Goal: Task Accomplishment & Management: Use online tool/utility

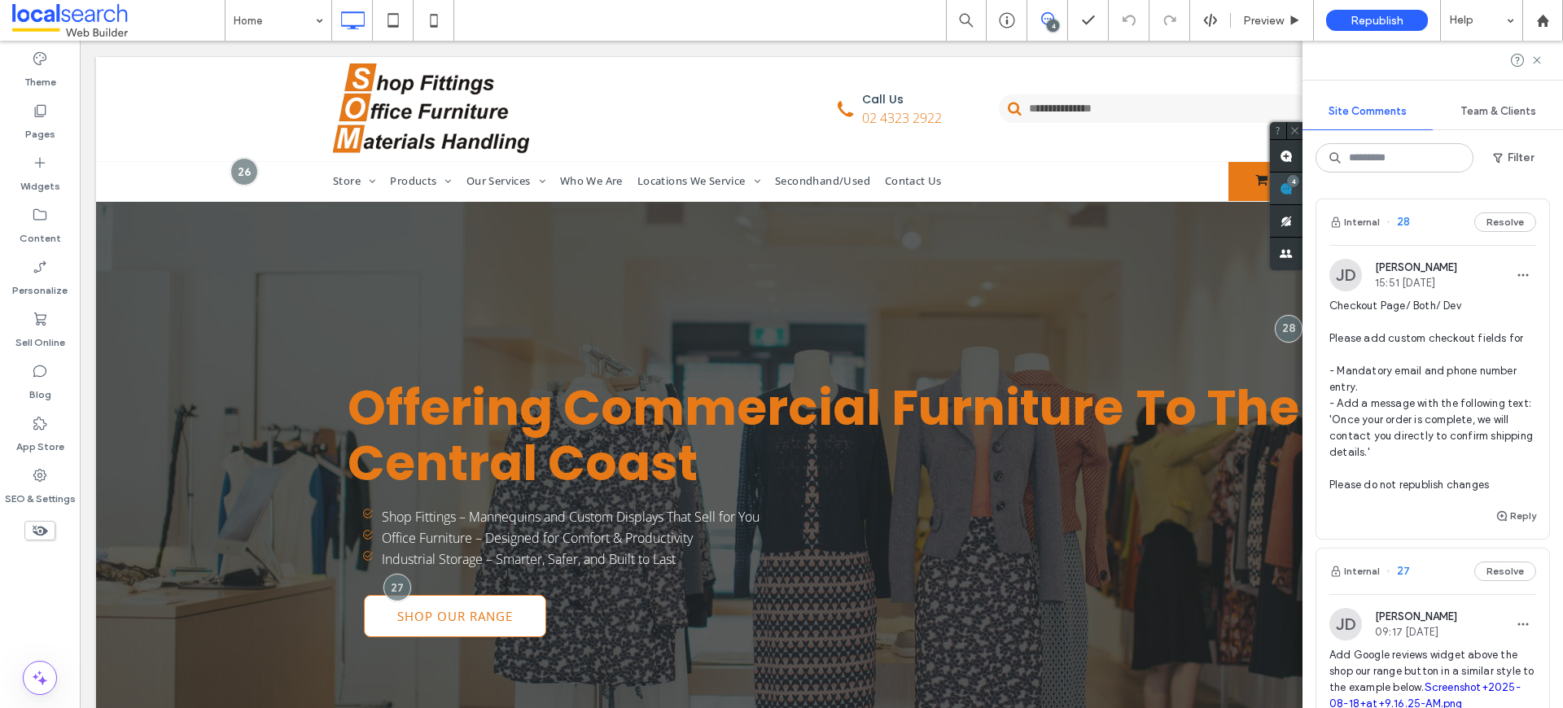
click at [1292, 183] on use at bounding box center [1285, 188] width 13 height 13
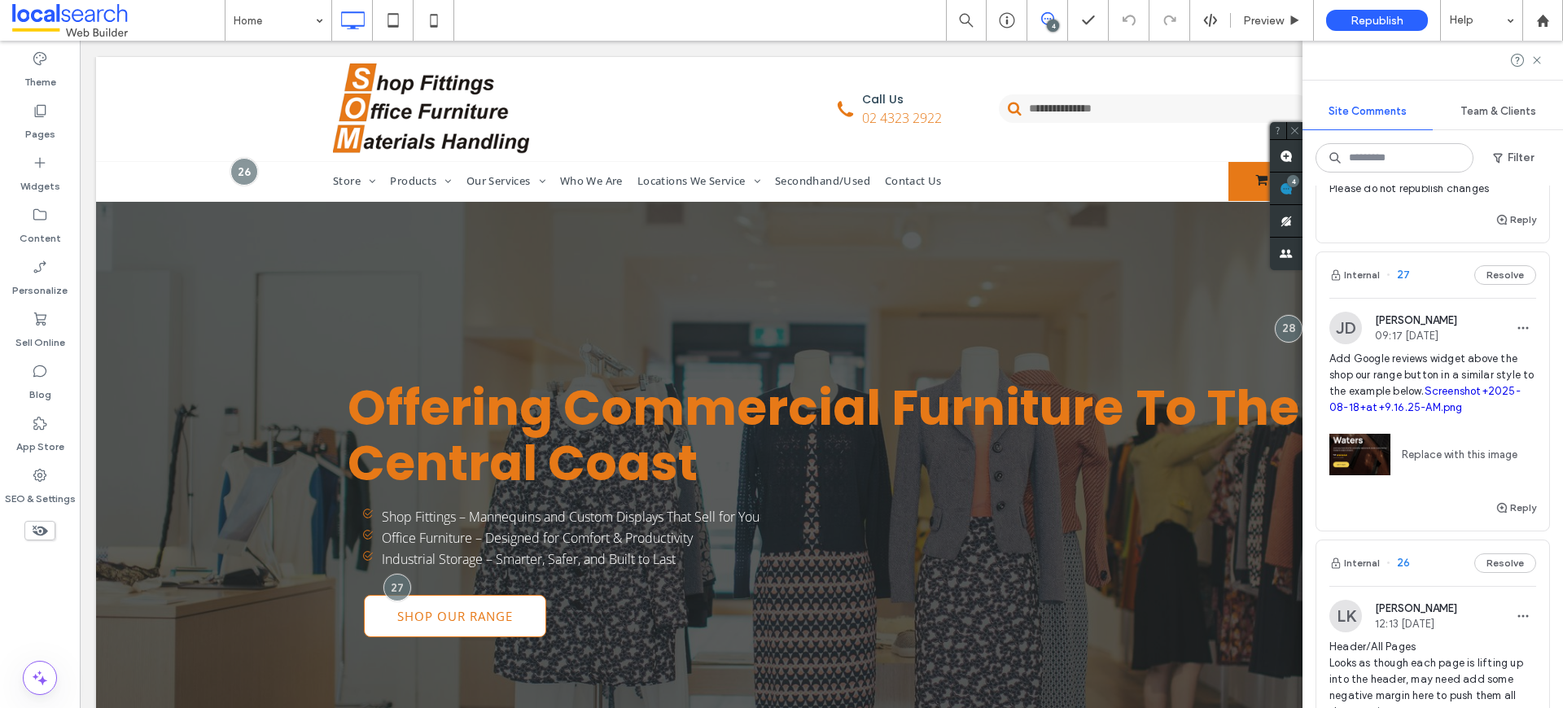
scroll to position [311, 0]
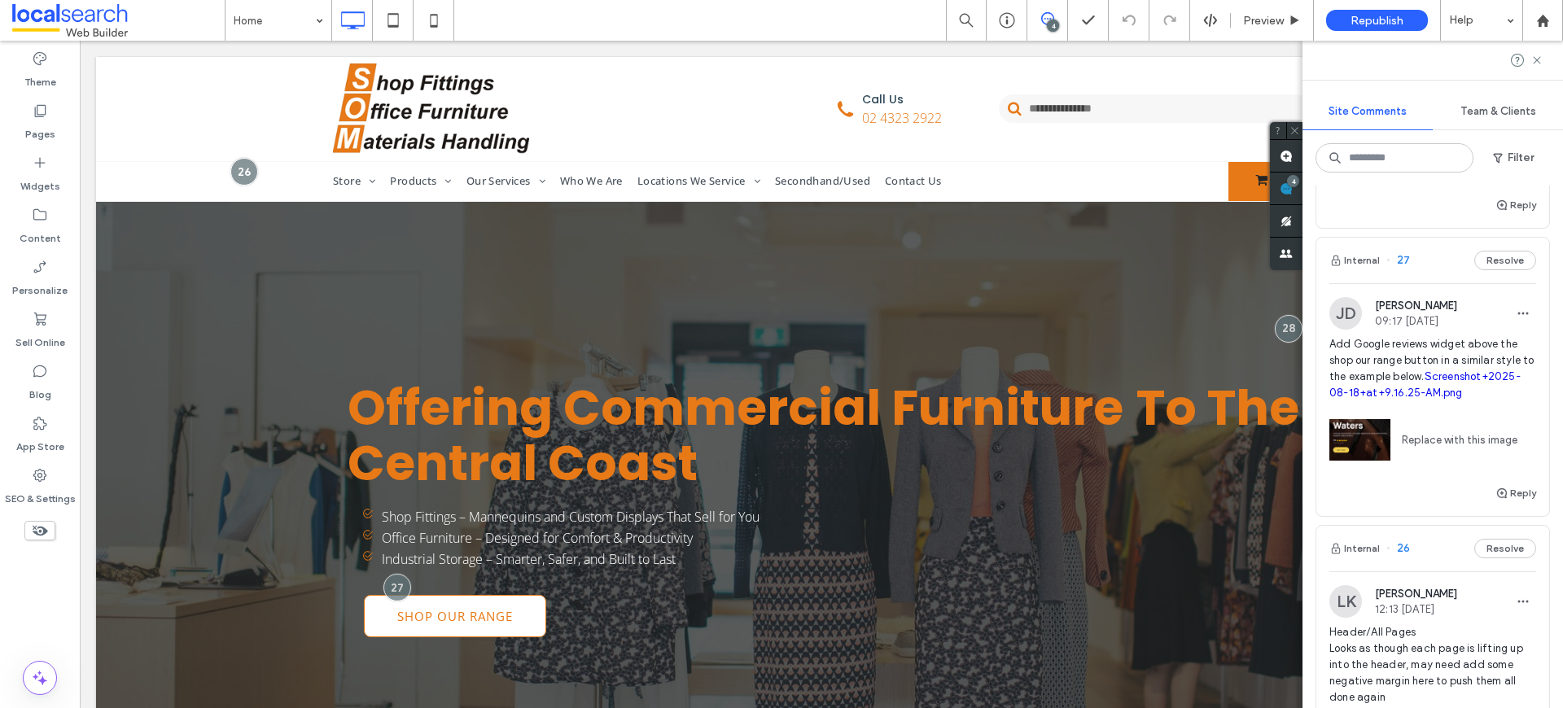
click at [1441, 360] on span "Add Google reviews widget above the shop our range button in a similar style to…" at bounding box center [1432, 368] width 207 height 65
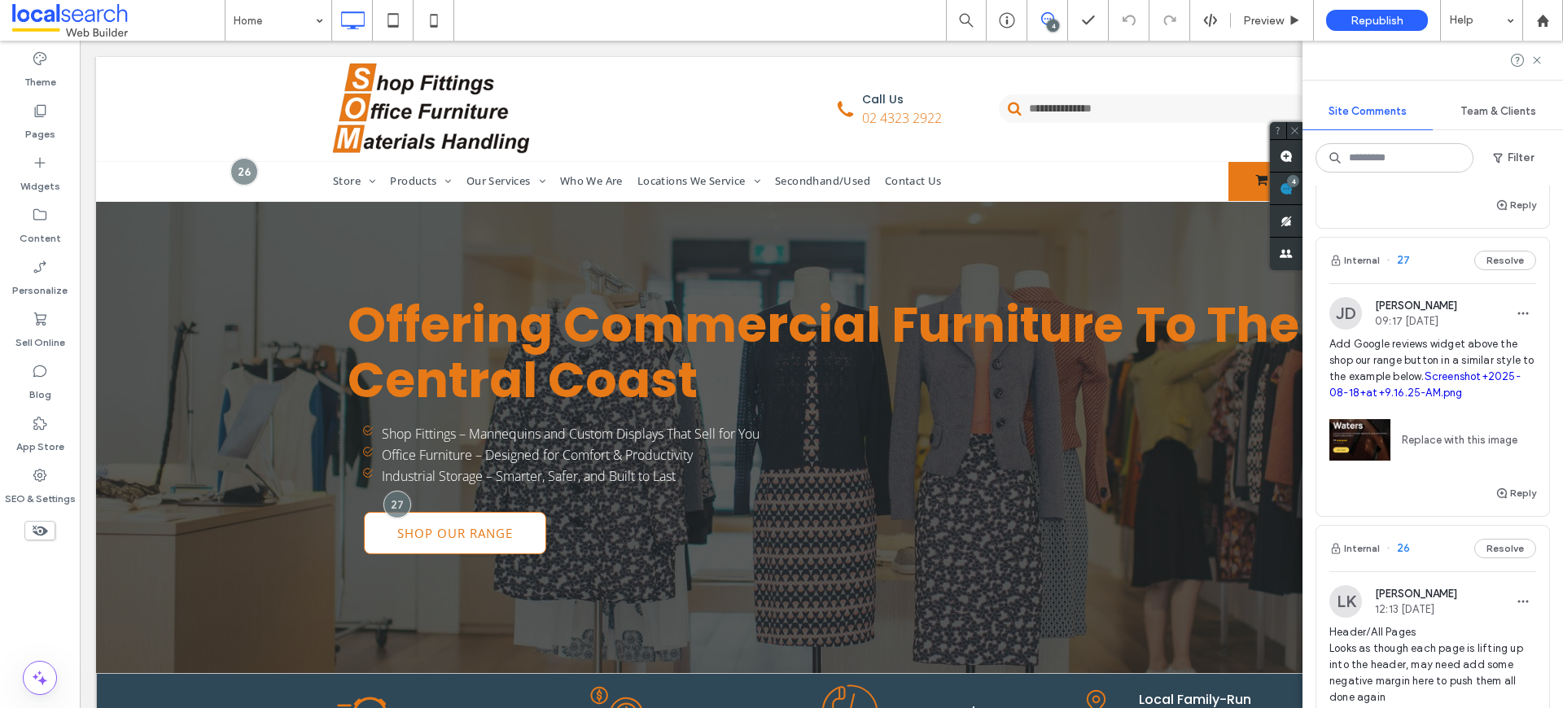
scroll to position [96, 0]
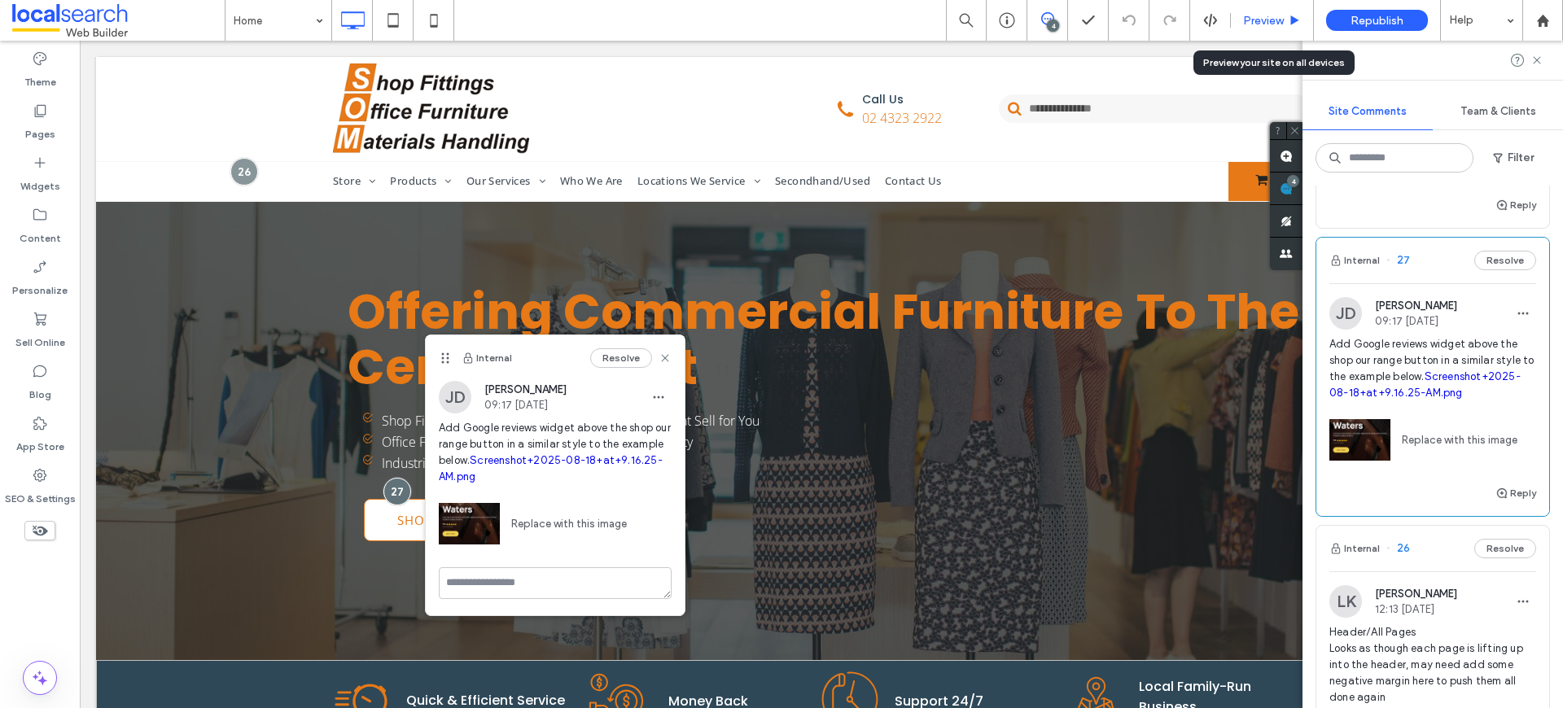
drag, startPoint x: 1251, startPoint y: 21, endPoint x: 851, endPoint y: 320, distance: 498.9
click at [1251, 21] on span "Preview" at bounding box center [1263, 21] width 41 height 14
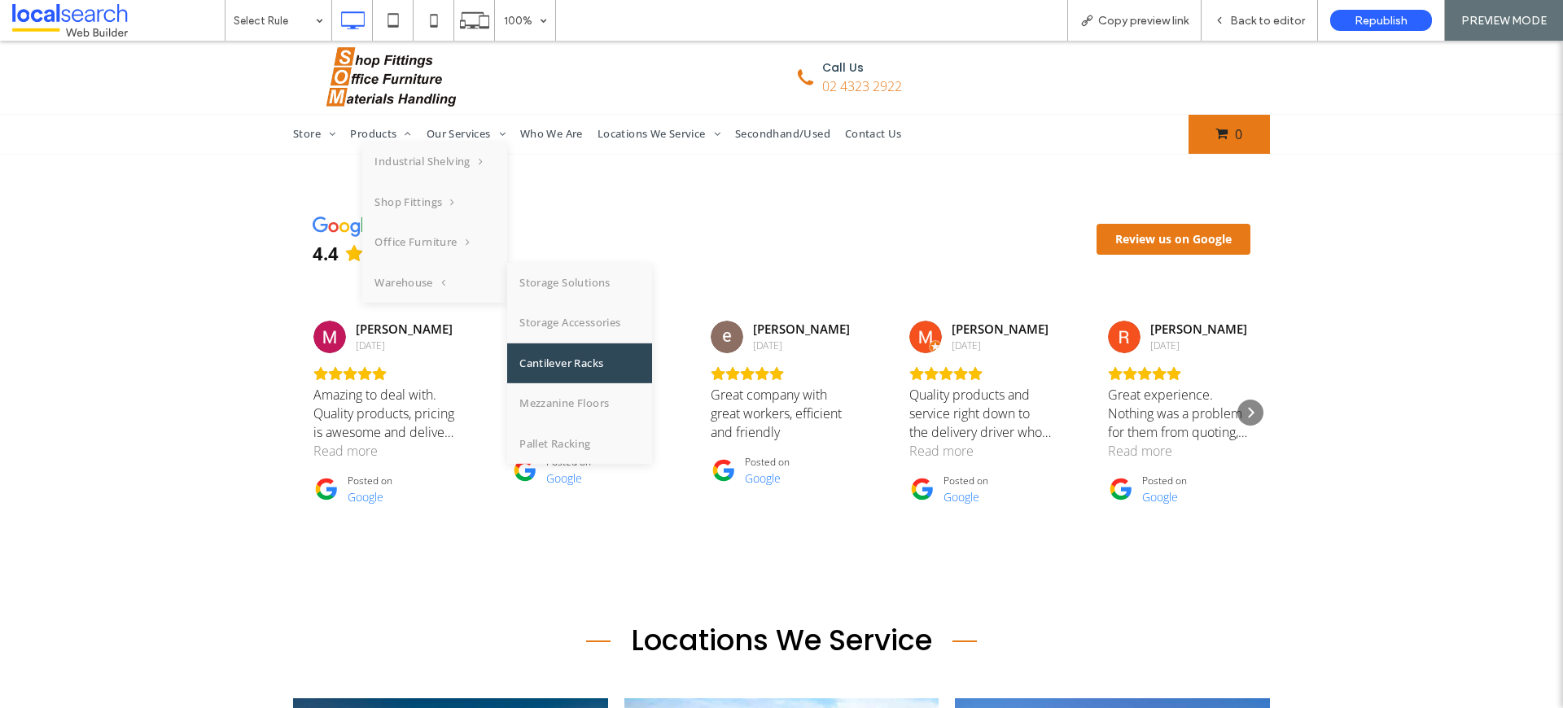
scroll to position [5307, 0]
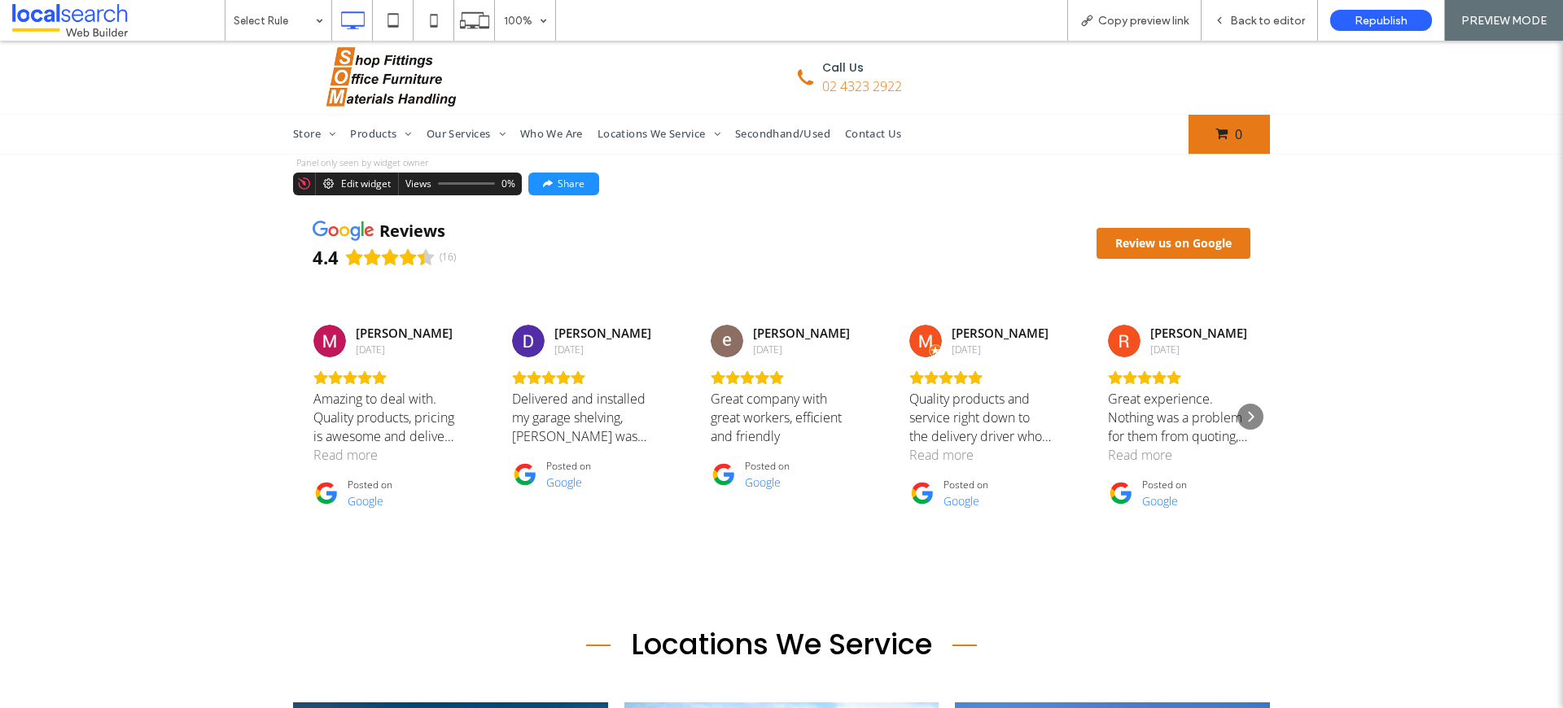
click at [359, 185] on div "Edit widget" at bounding box center [366, 183] width 50 height 11
click at [358, 181] on div "Edit widget" at bounding box center [366, 183] width 50 height 11
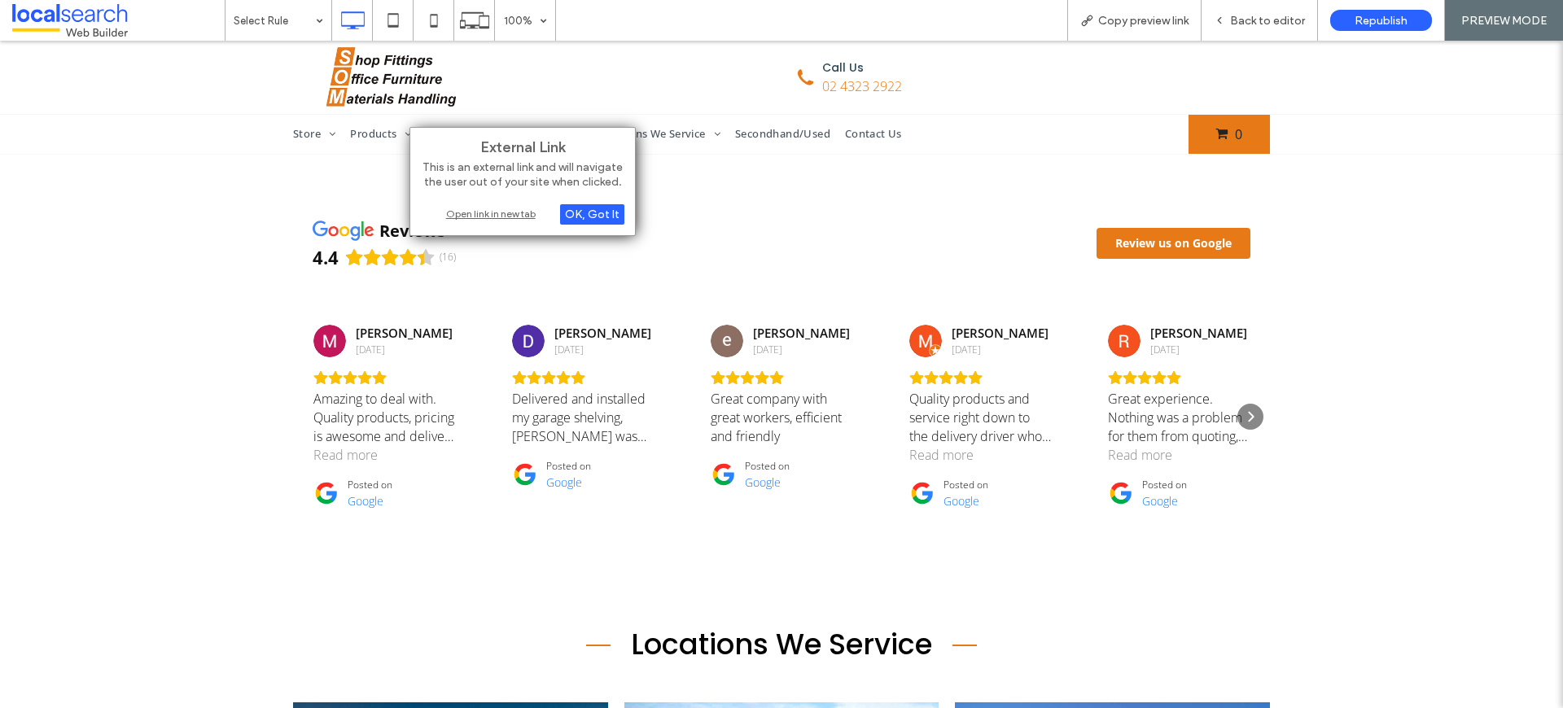
click at [479, 212] on div "Open link in new tab" at bounding box center [522, 213] width 203 height 17
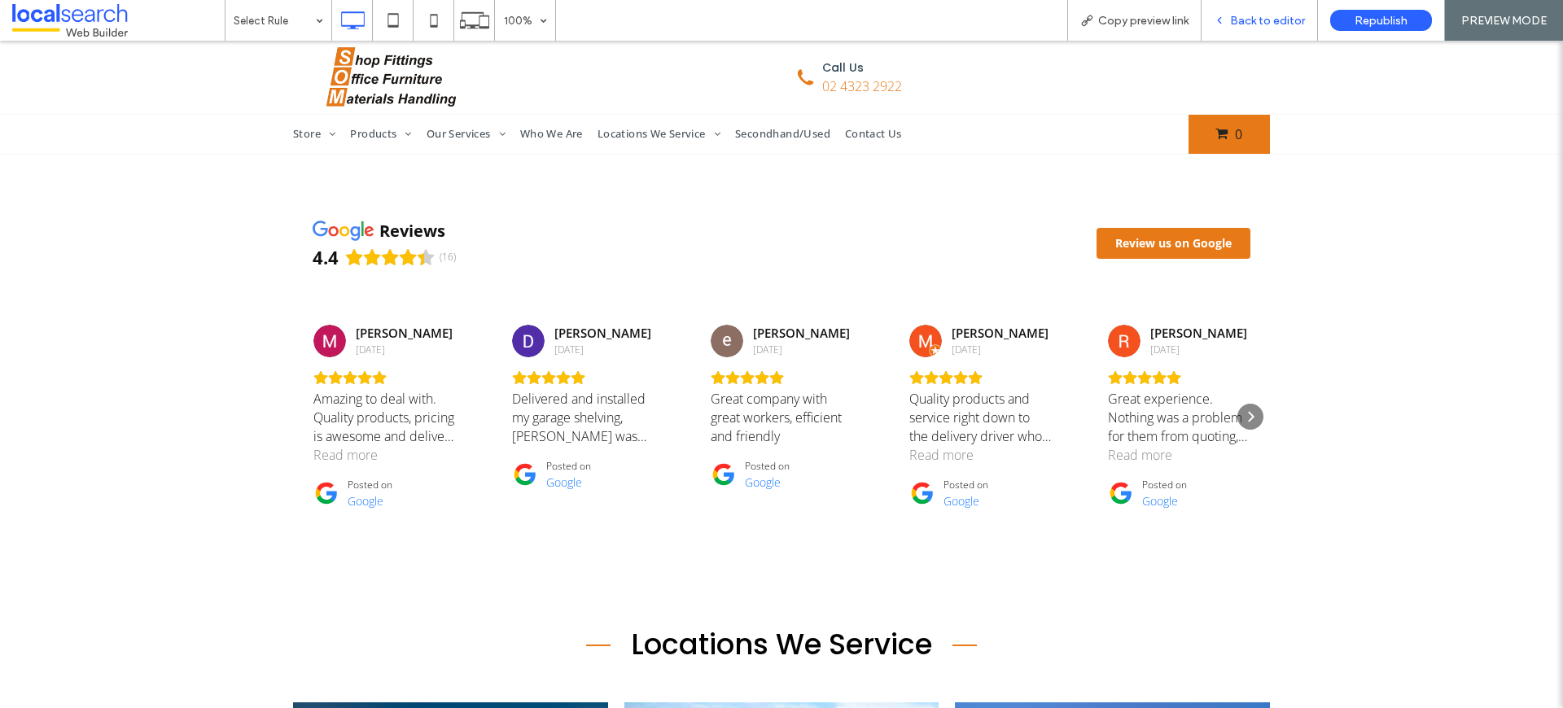
click at [1268, 27] on div "Back to editor" at bounding box center [1259, 20] width 116 height 41
click at [1270, 18] on span "Back to editor" at bounding box center [1267, 21] width 75 height 14
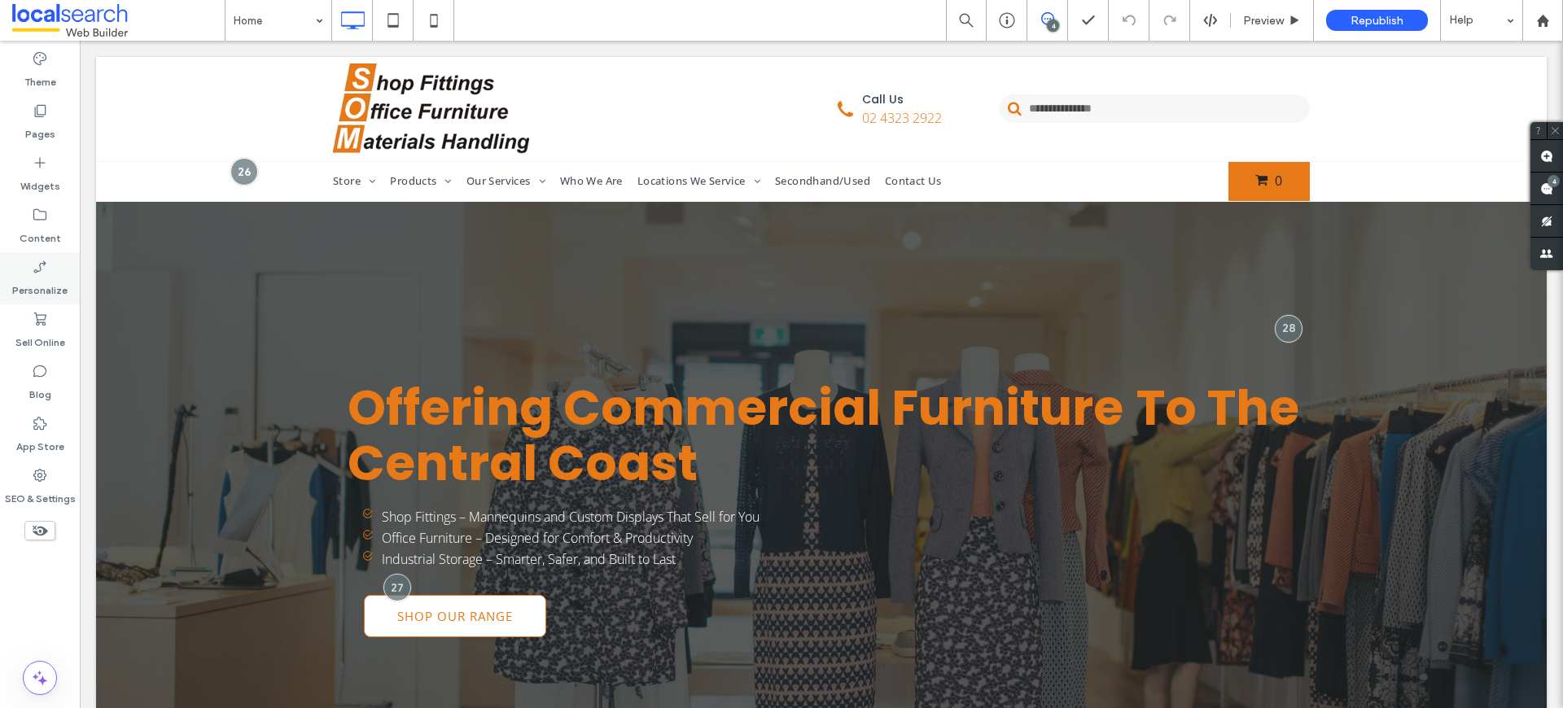
click at [33, 282] on label "Personalize" at bounding box center [39, 286] width 55 height 23
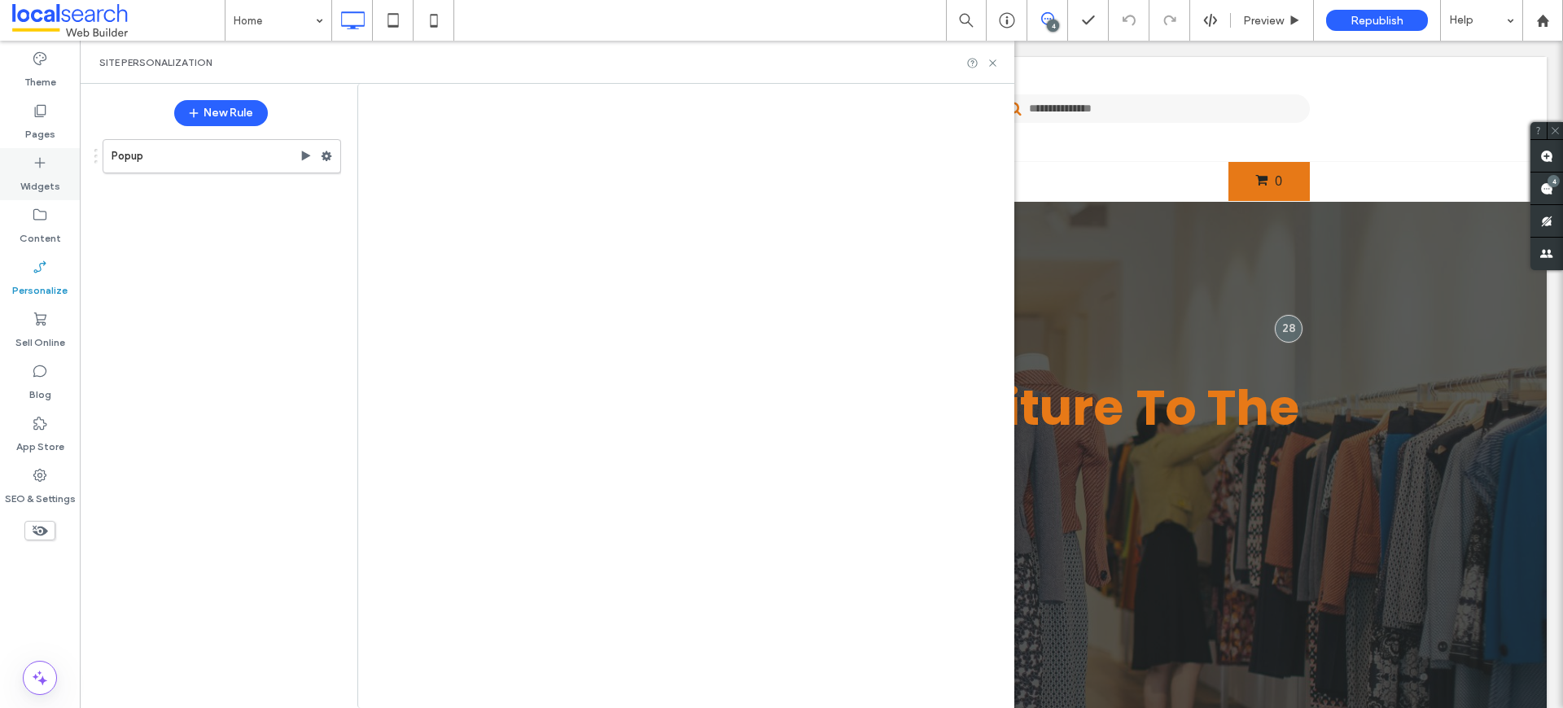
click at [41, 165] on icon at bounding box center [40, 163] width 16 height 16
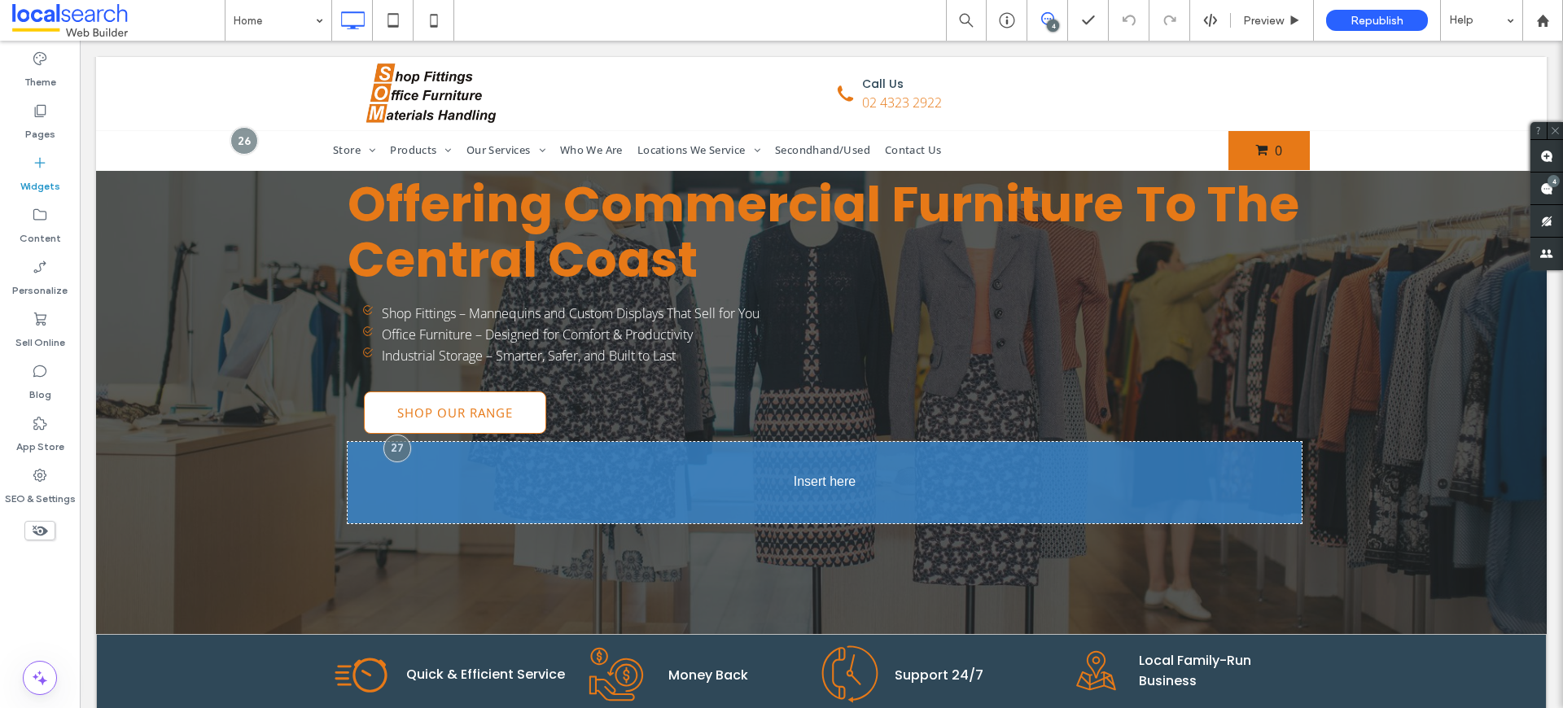
scroll to position [212, 0]
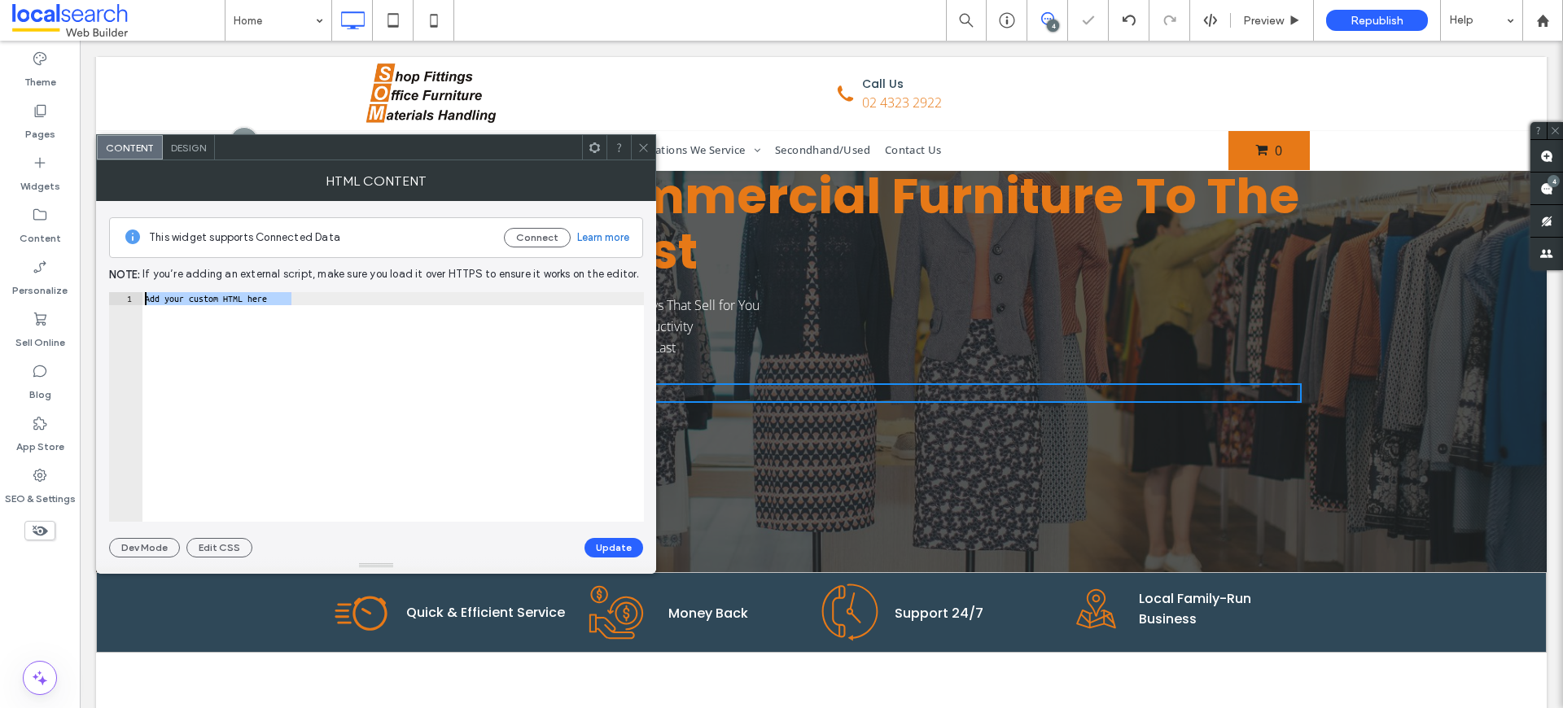
drag, startPoint x: 322, startPoint y: 296, endPoint x: 112, endPoint y: 296, distance: 210.0
click at [112, 296] on div "**********" at bounding box center [376, 407] width 535 height 230
paste textarea "**********"
type textarea "**********"
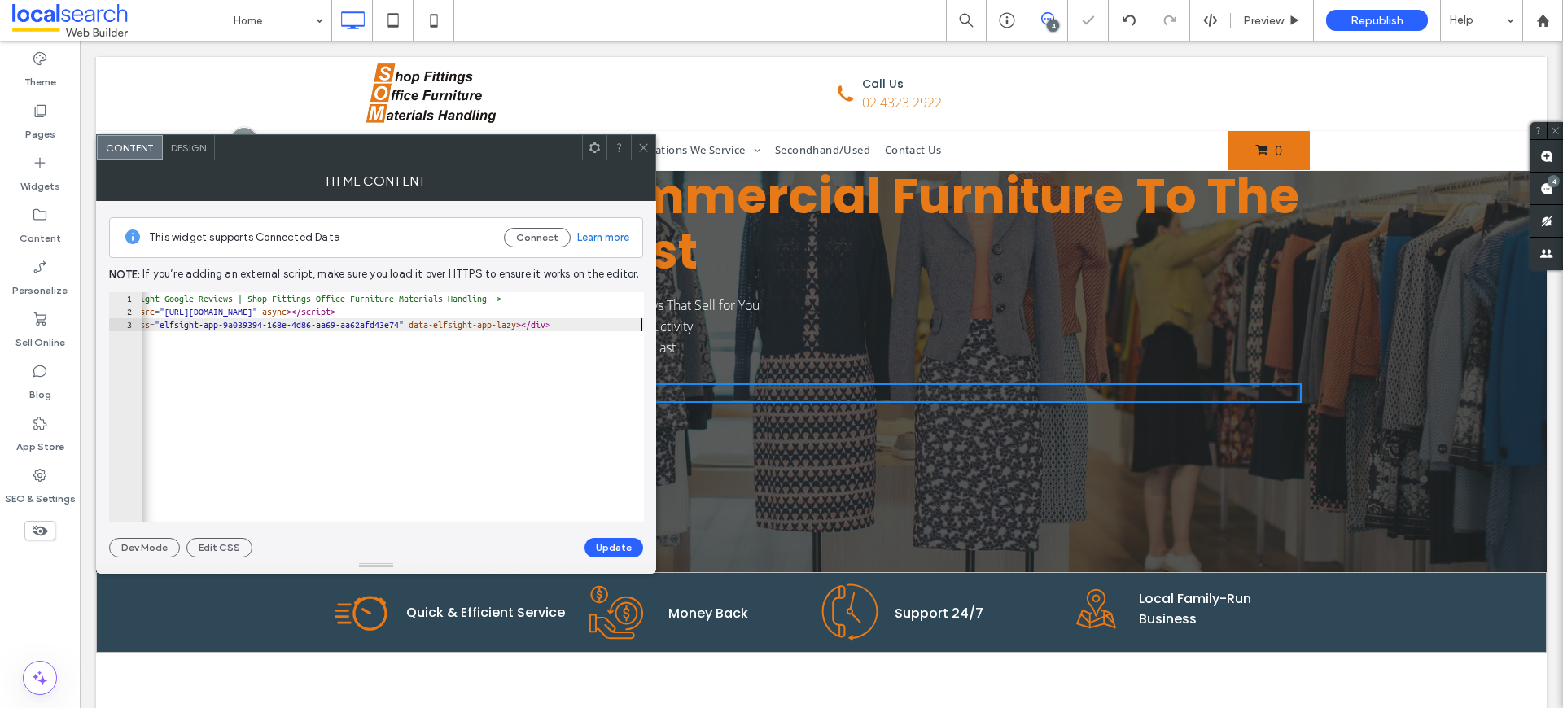
scroll to position [0, 44]
click at [626, 543] on button "Update" at bounding box center [613, 548] width 59 height 20
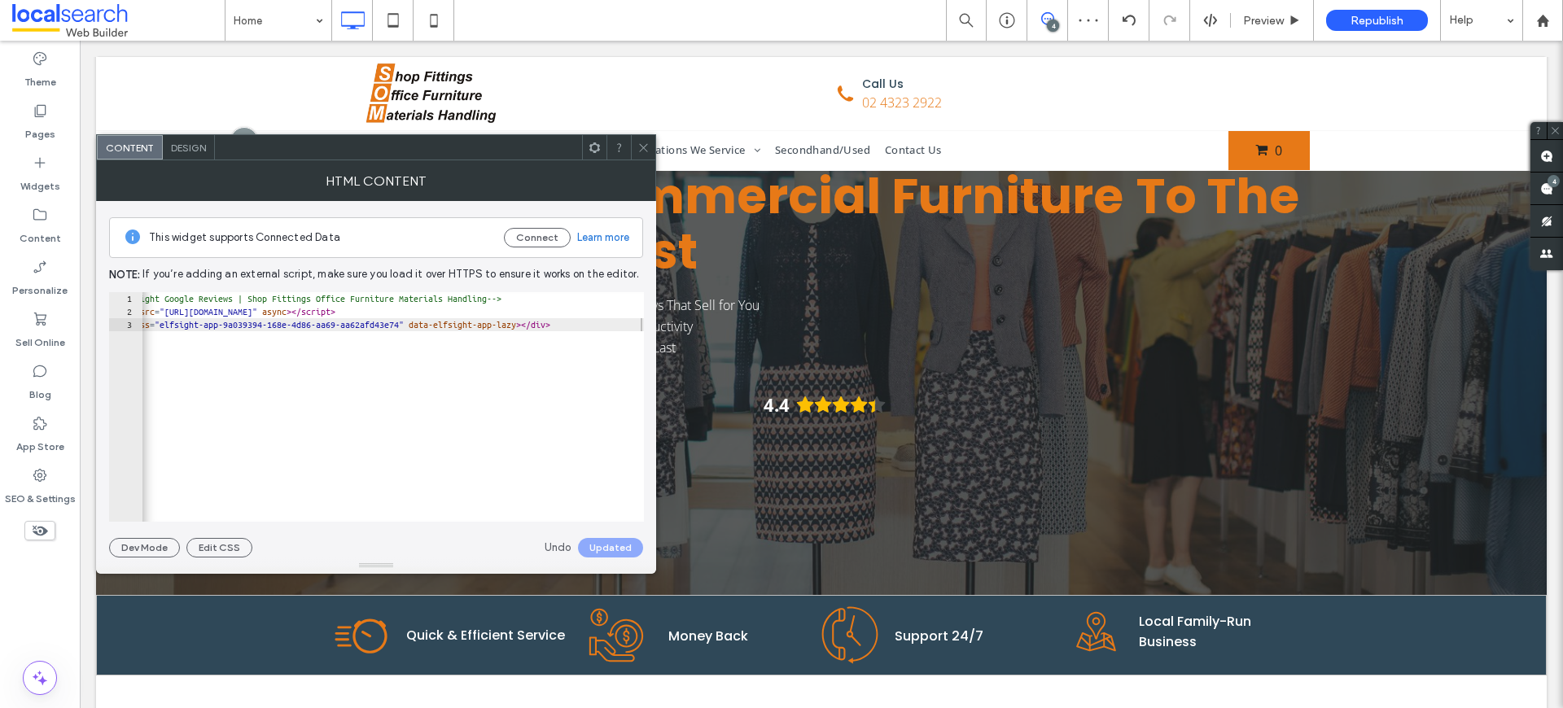
click at [647, 152] on icon at bounding box center [643, 148] width 12 height 12
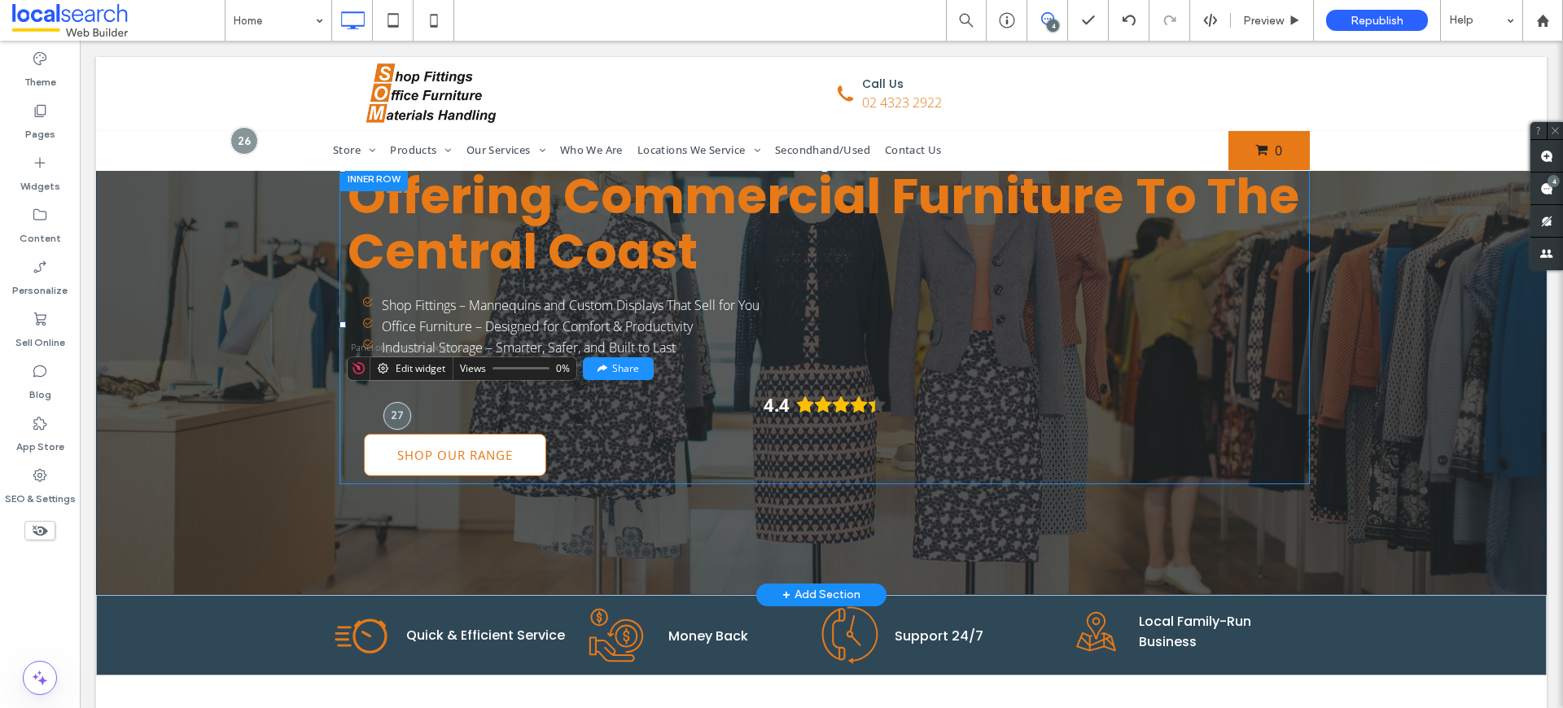
click at [833, 404] on icon "Rating: 4.4 out of 5" at bounding box center [841, 404] width 17 height 16
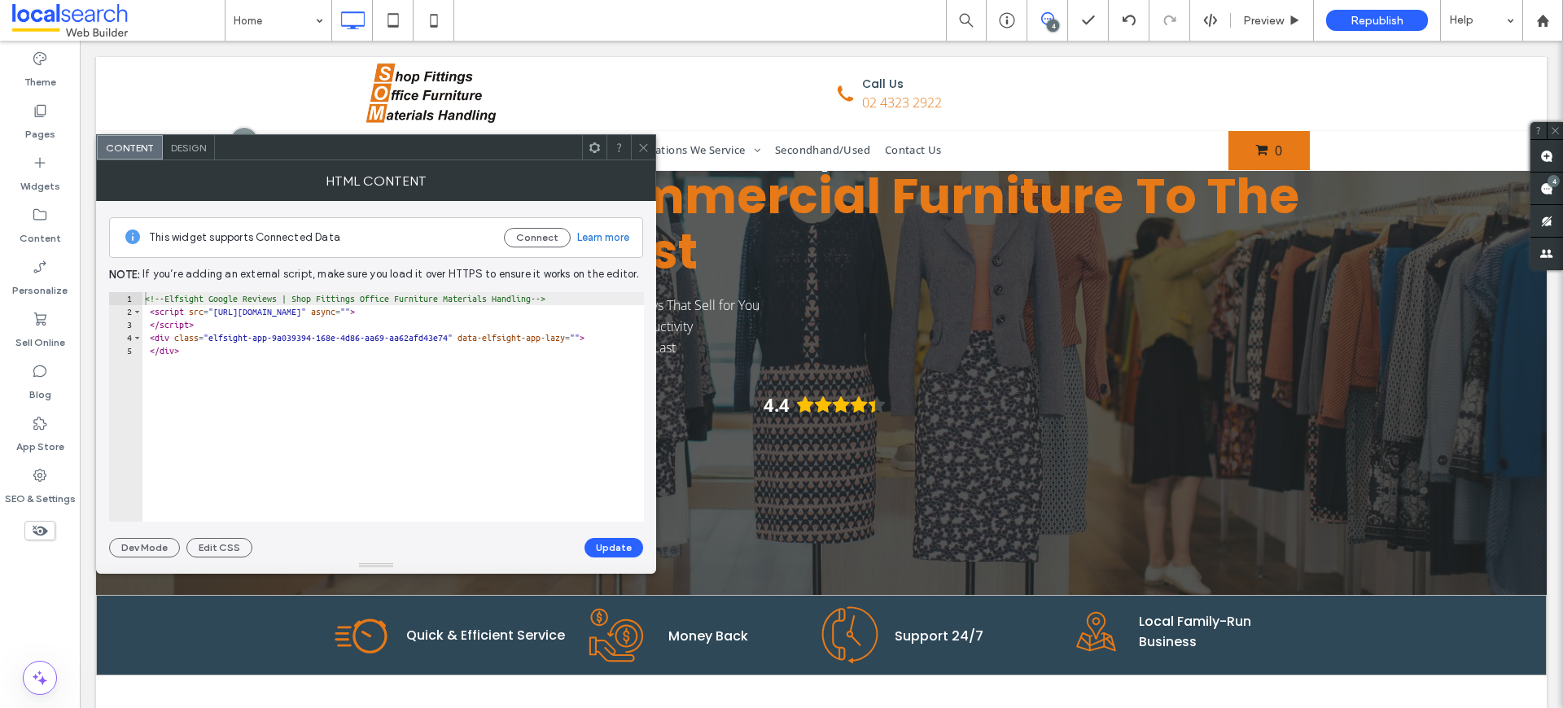
click at [643, 145] on icon at bounding box center [643, 148] width 12 height 12
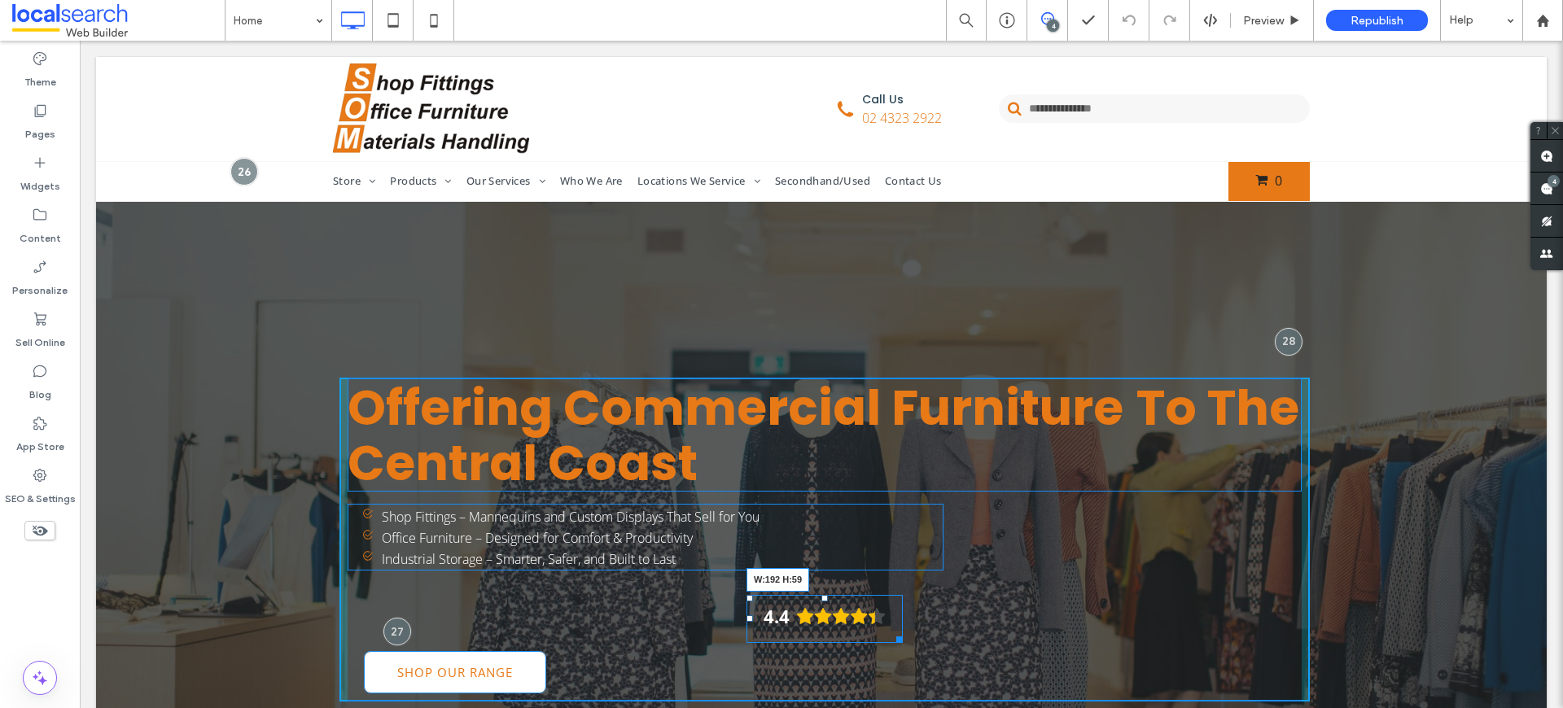
click at [890, 640] on div at bounding box center [896, 637] width 12 height 12
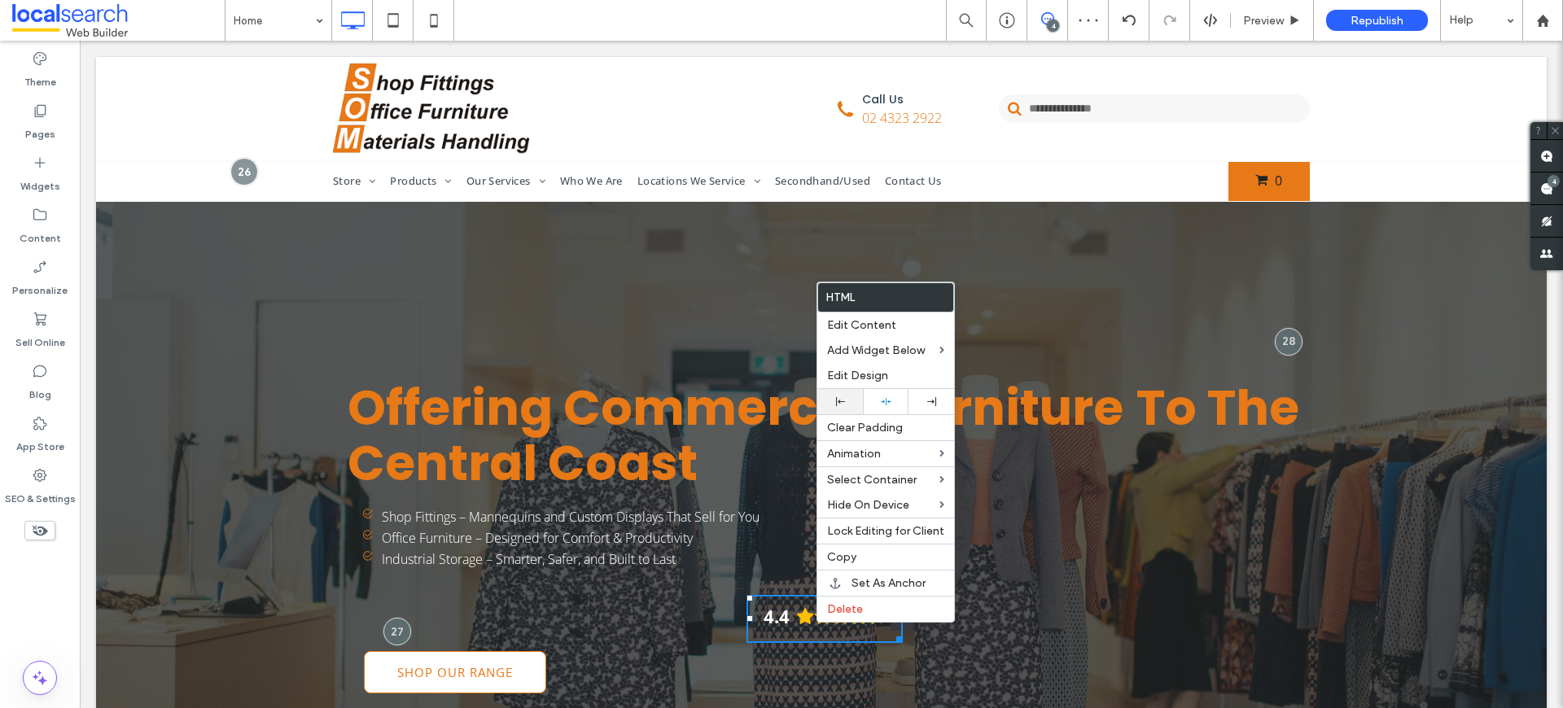
click at [837, 401] on use at bounding box center [840, 401] width 9 height 9
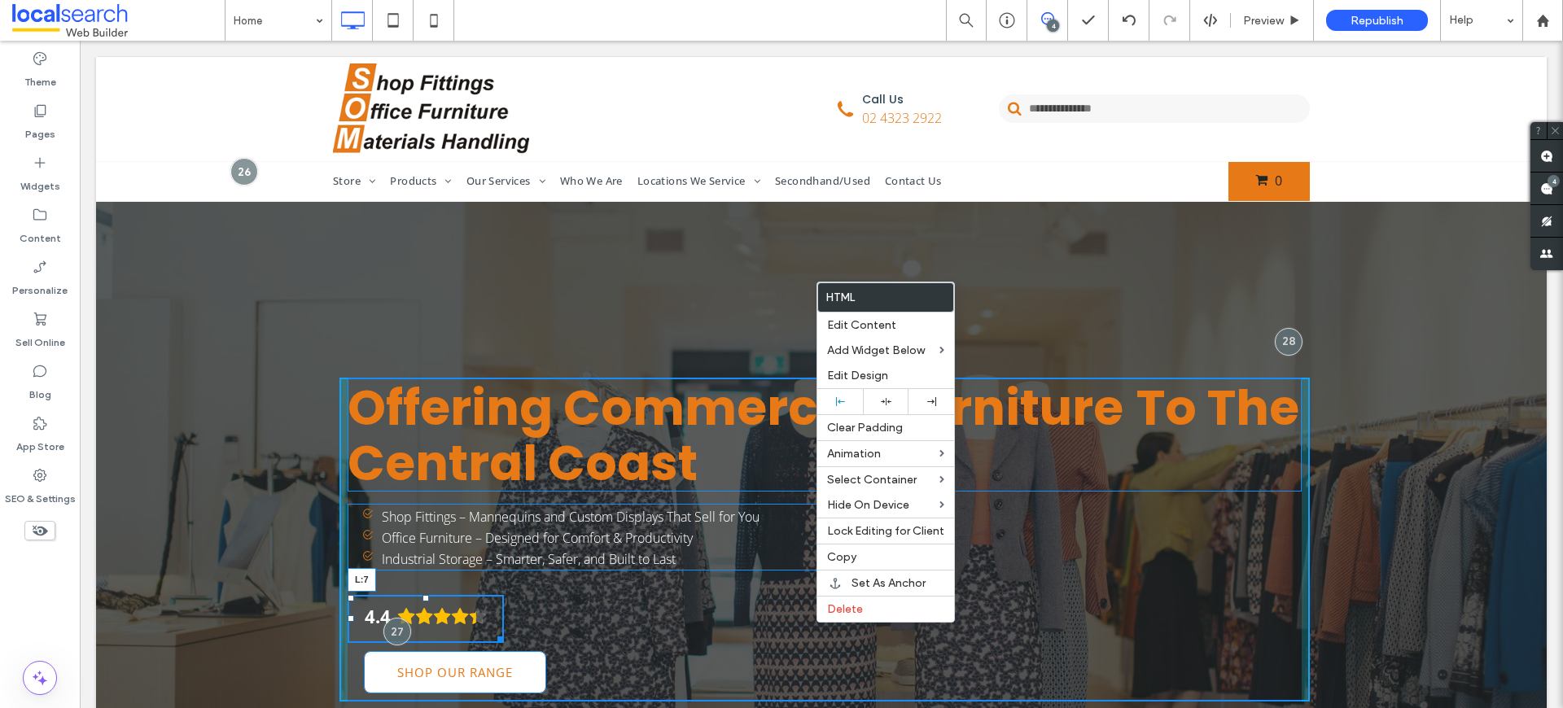
click at [350, 619] on div at bounding box center [351, 618] width 7 height 7
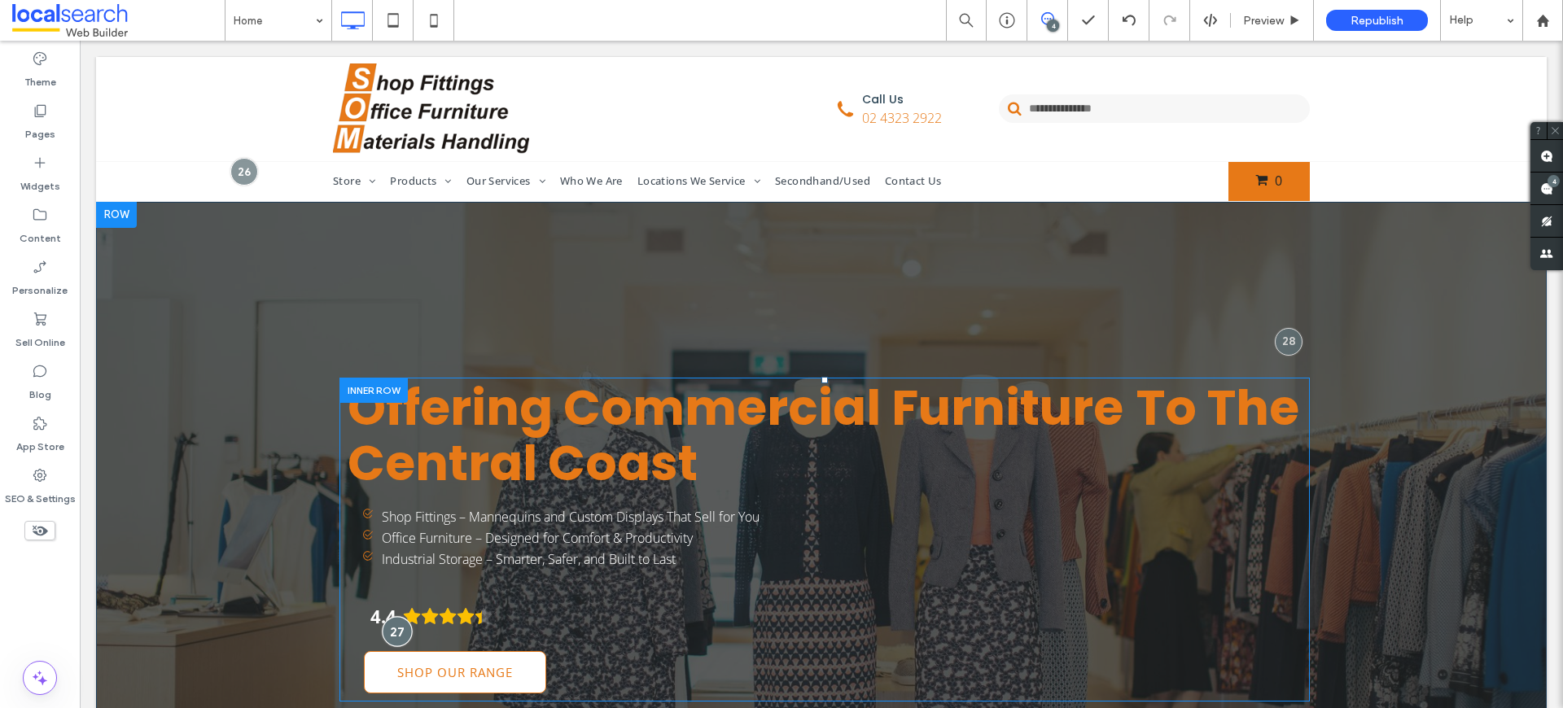
click at [387, 635] on div at bounding box center [397, 632] width 30 height 30
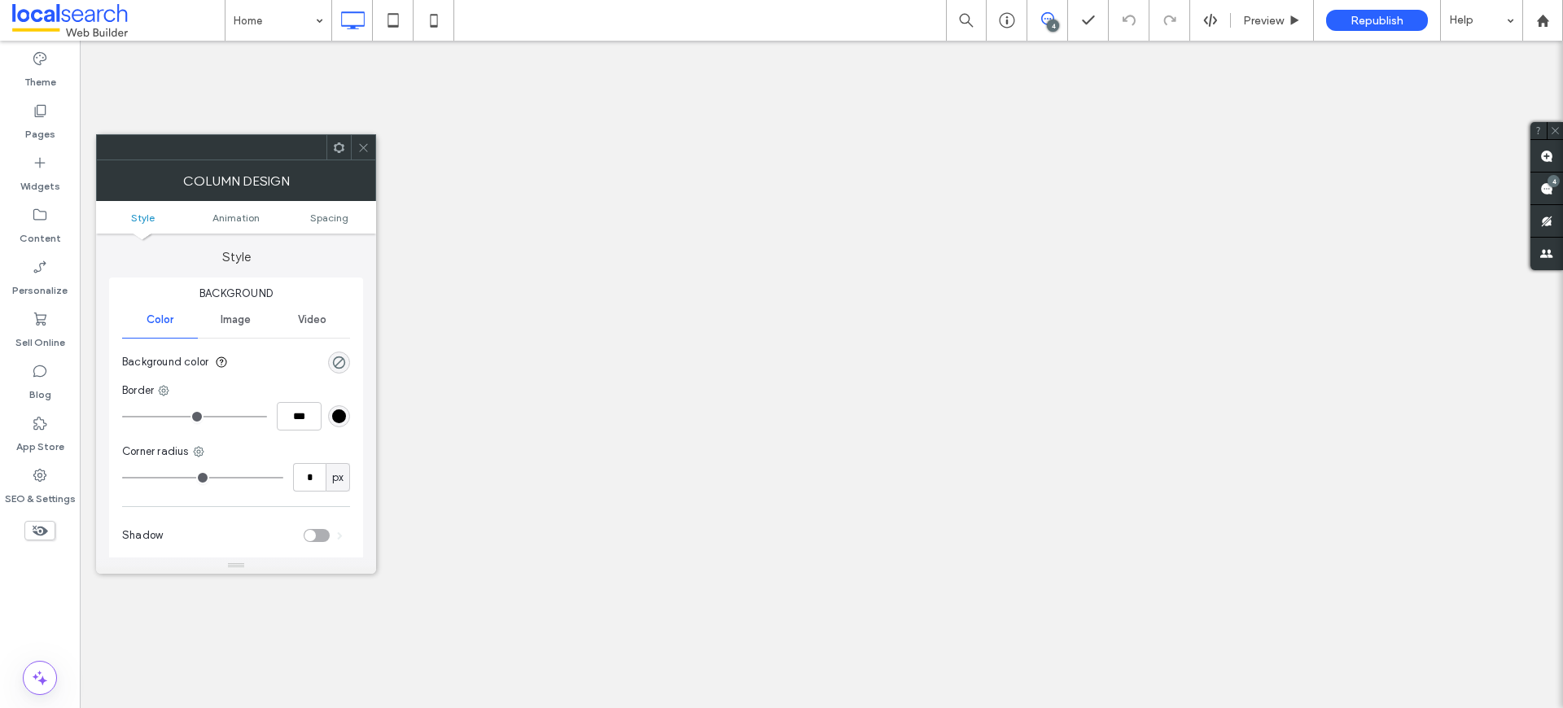
click at [365, 142] on icon at bounding box center [363, 148] width 12 height 12
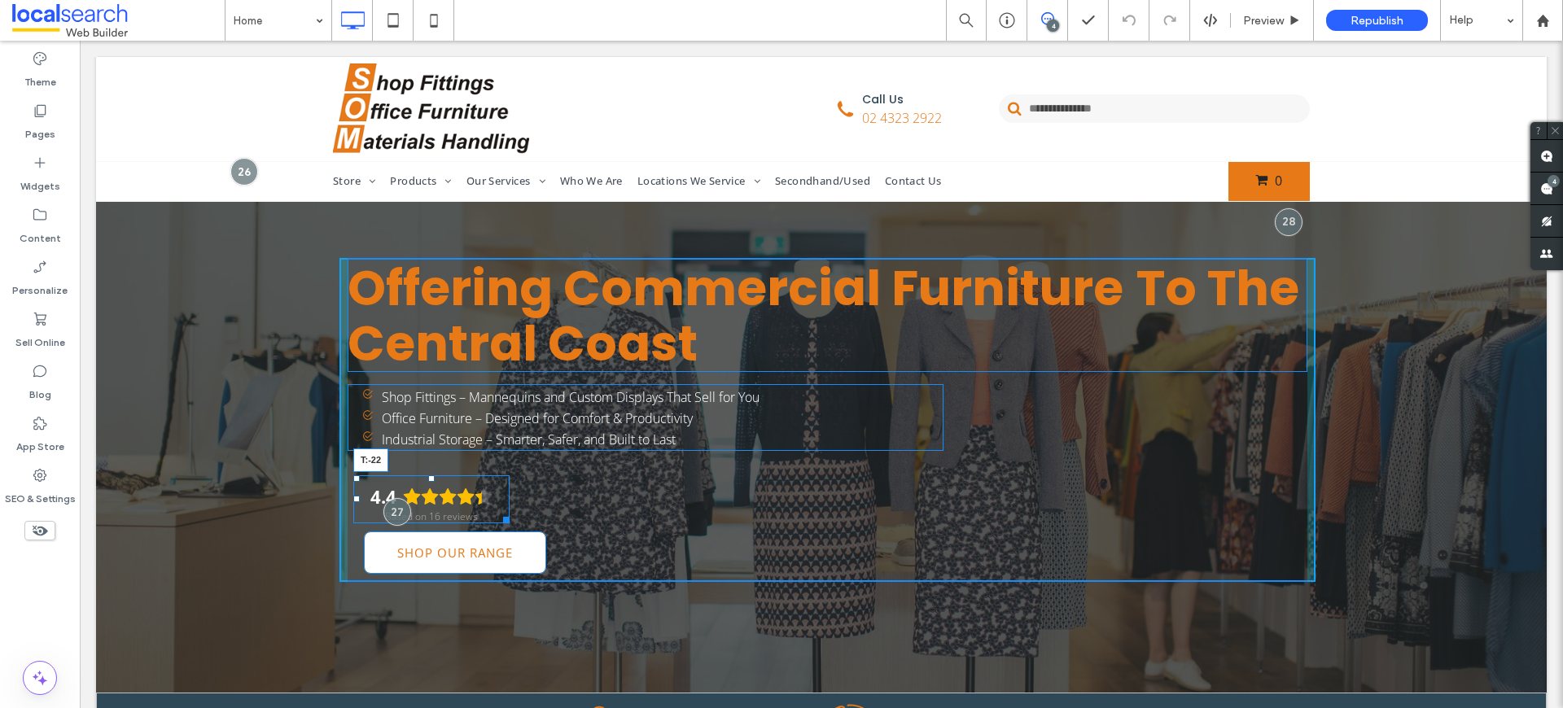
drag, startPoint x: 424, startPoint y: 477, endPoint x: 428, endPoint y: 451, distance: 26.4
click at [428, 451] on div "Offering Commercial Furniture To The Central Coas t Shop Fittings – Mannequins …" at bounding box center [827, 420] width 976 height 324
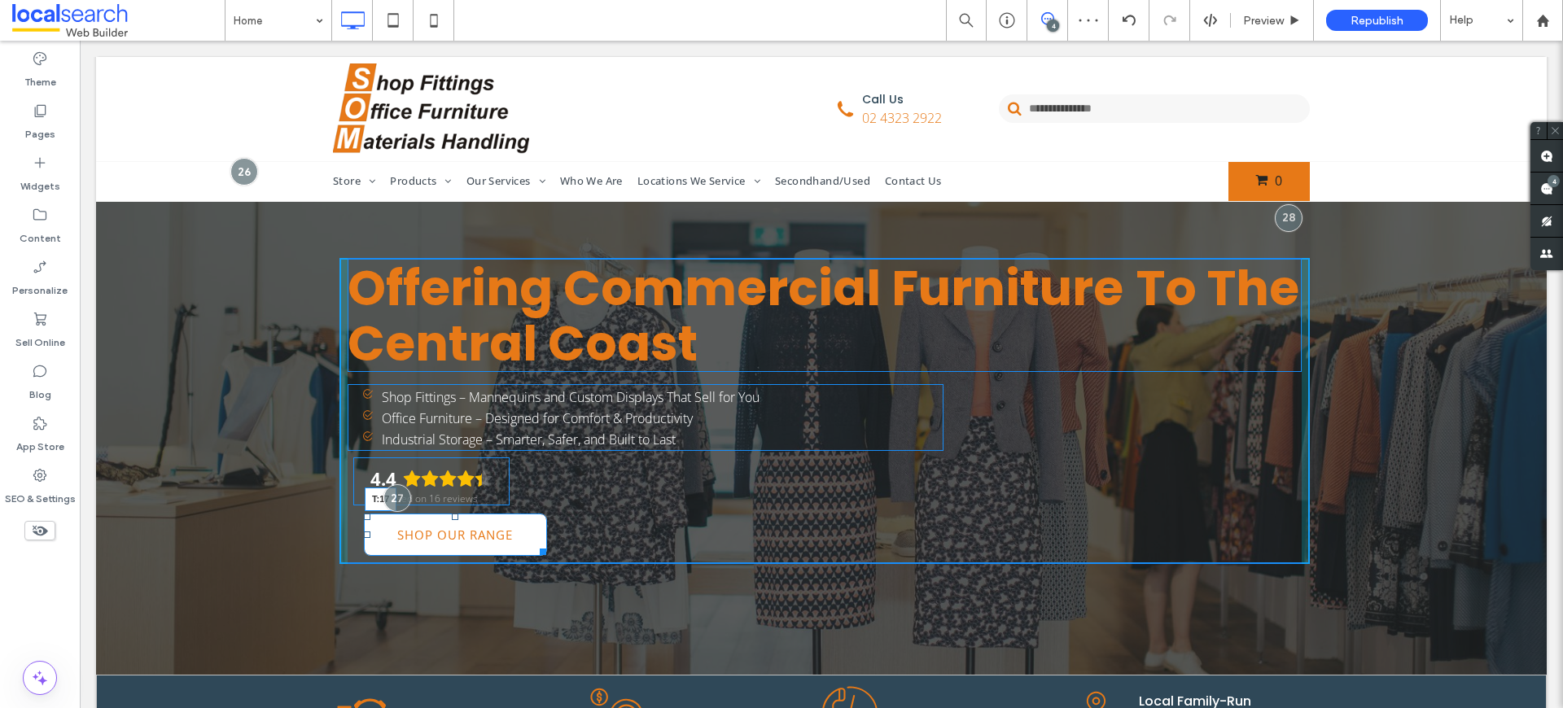
click at [447, 519] on div "Offering Commercial Furniture To The Central Coas t Shop Fittings – Mannequins …" at bounding box center [824, 411] width 970 height 306
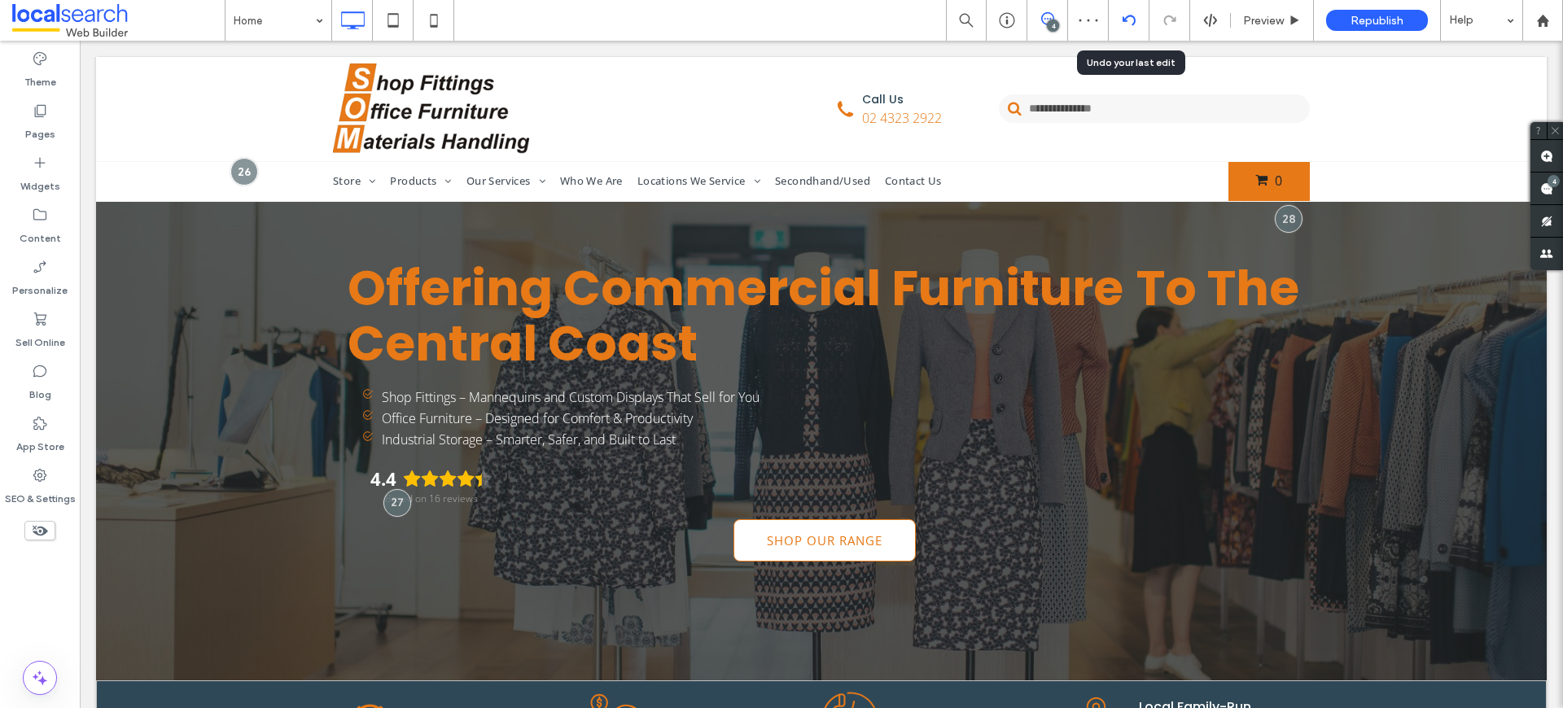
click at [1136, 22] on div at bounding box center [1128, 20] width 40 height 13
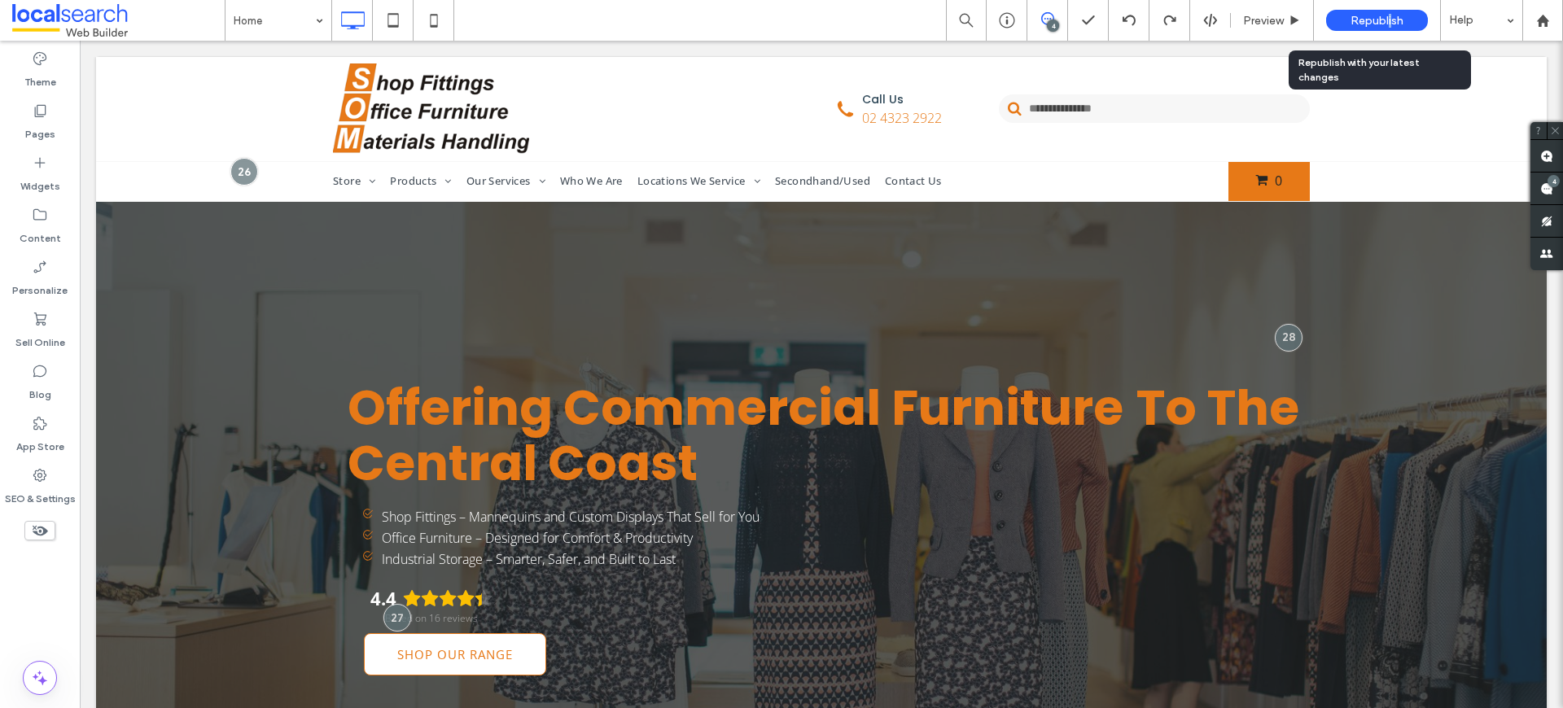
click at [1388, 23] on span "Republish" at bounding box center [1376, 21] width 53 height 14
click at [1388, 18] on span "Republish" at bounding box center [1376, 21] width 53 height 14
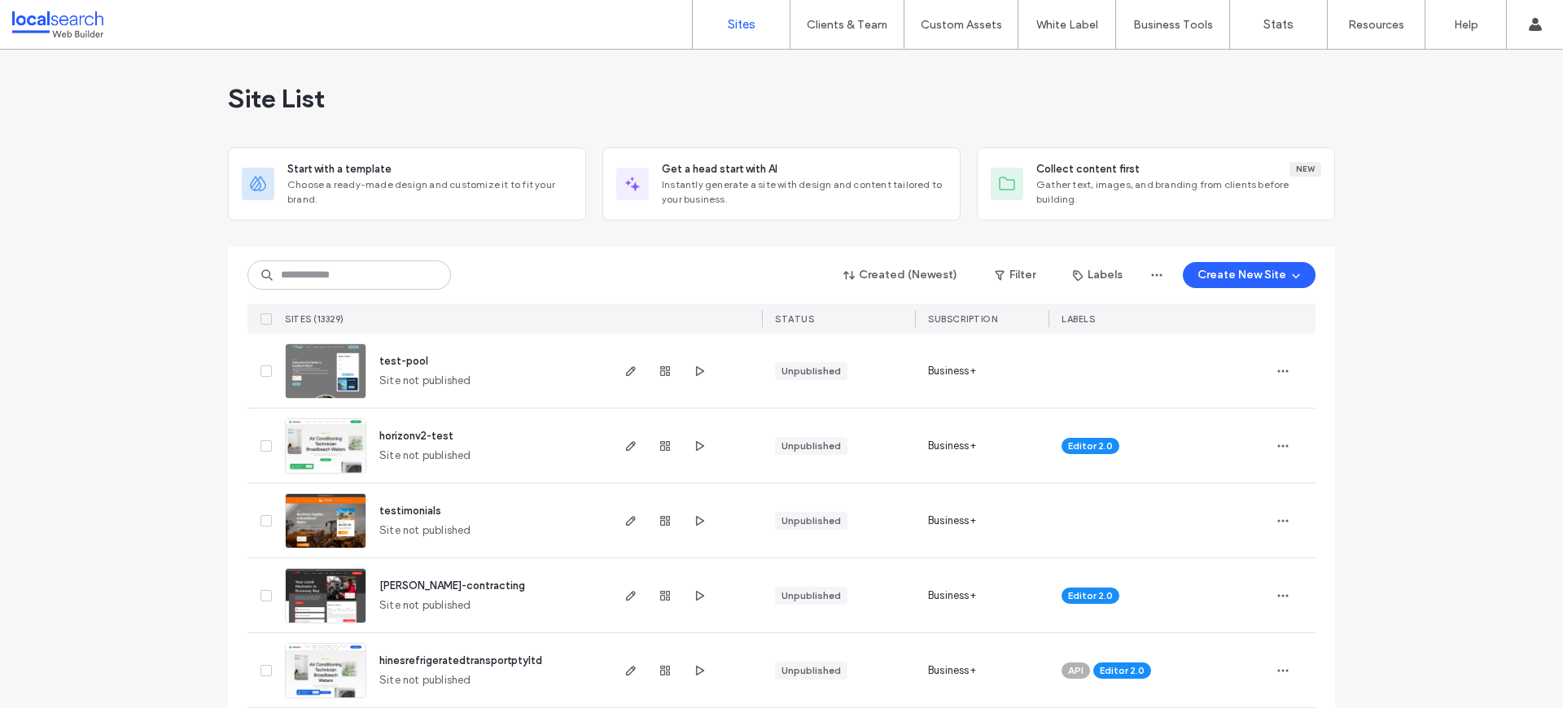
drag, startPoint x: 343, startPoint y: 312, endPoint x: 340, endPoint y: 259, distance: 53.0
click at [343, 311] on div "SITES (13329)" at bounding box center [443, 319] width 330 height 30
click at [341, 260] on div "Created (Newest) Filter Labels Create New Site" at bounding box center [781, 275] width 1068 height 31
click at [342, 278] on input at bounding box center [348, 274] width 203 height 29
paste input "********"
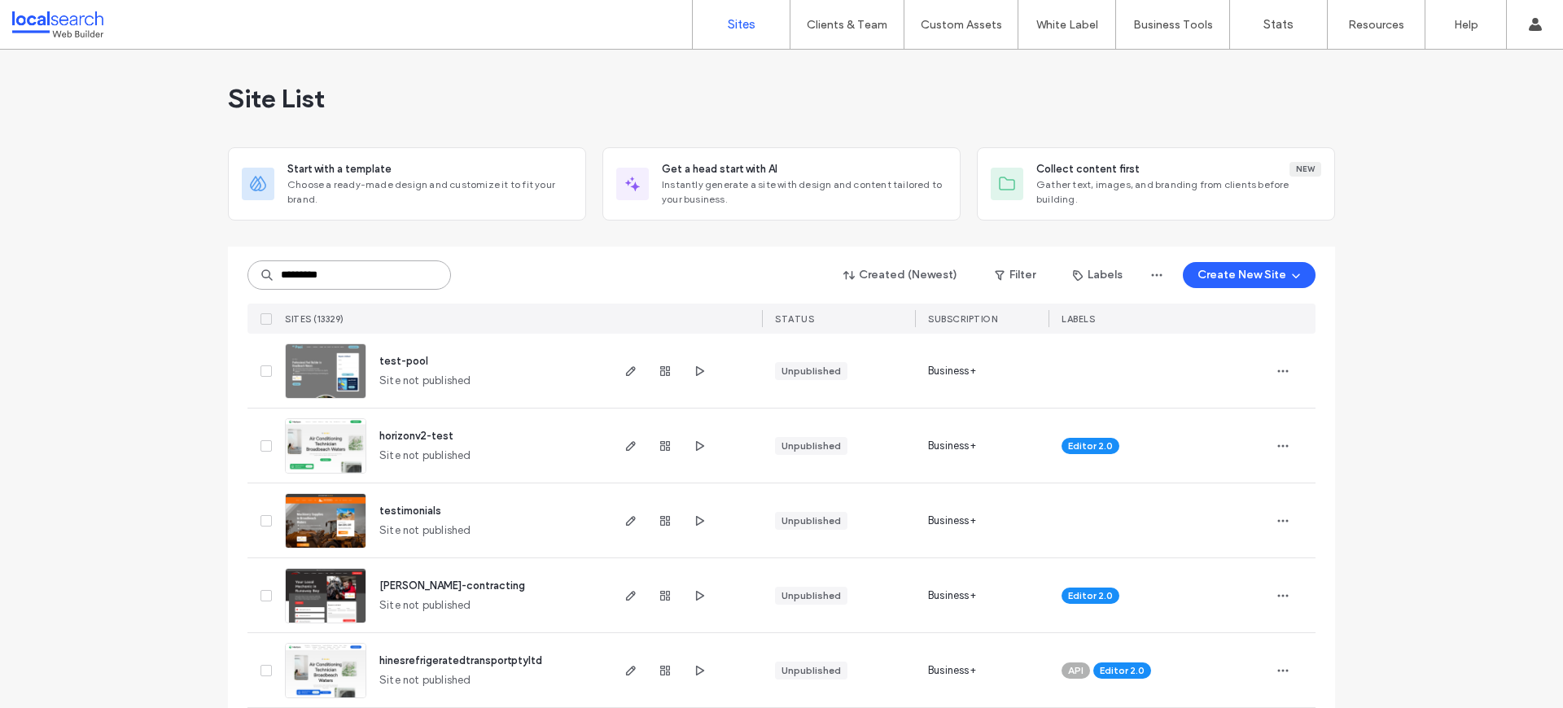
type input "********"
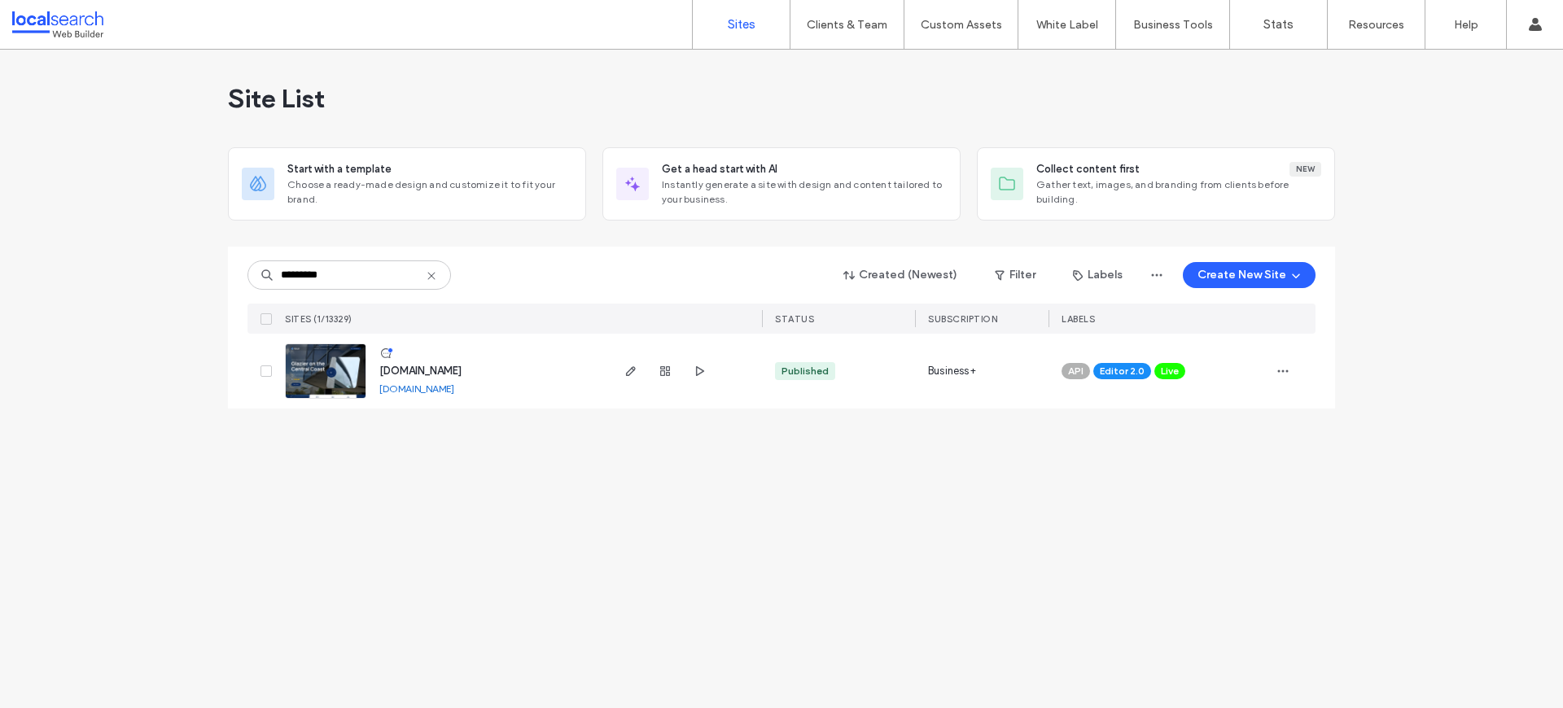
click at [321, 376] on img at bounding box center [326, 399] width 80 height 111
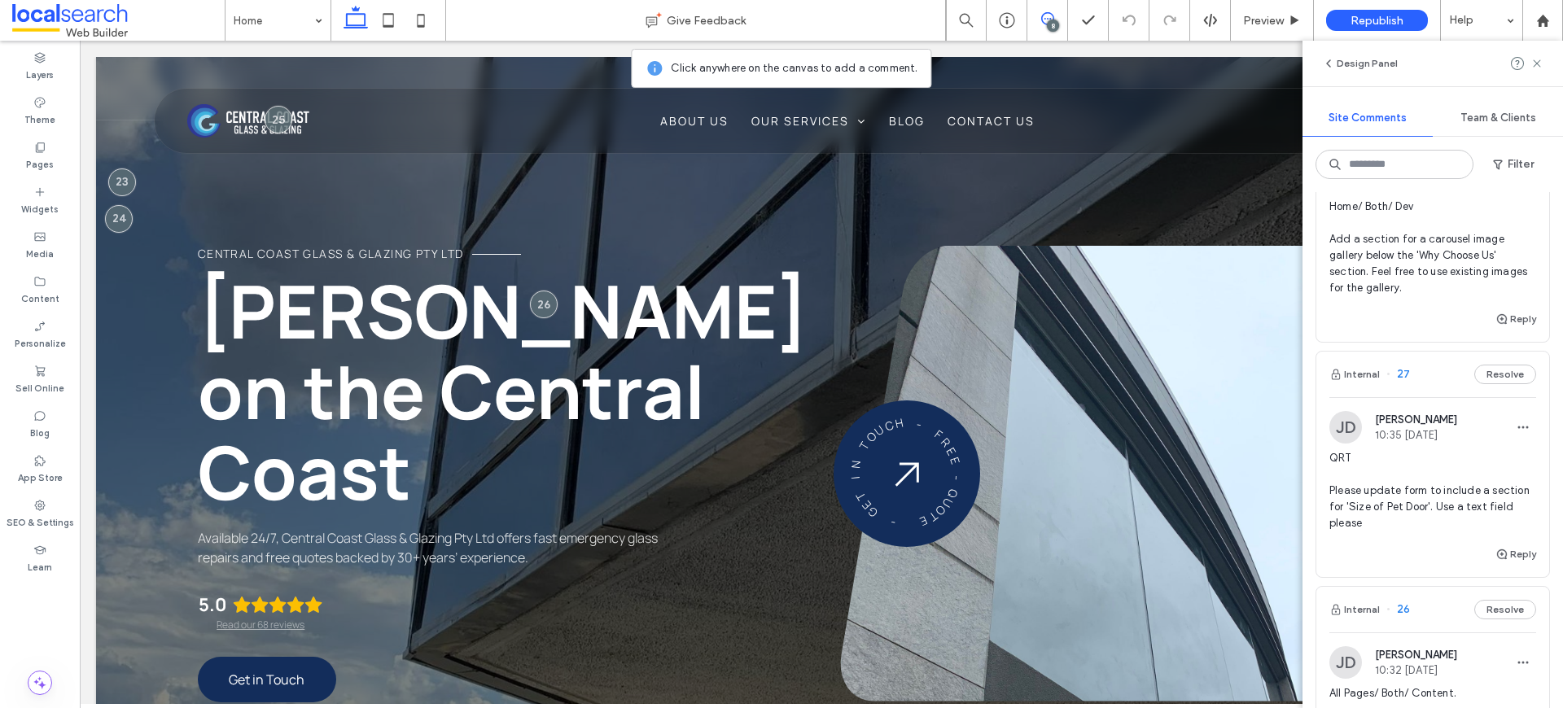
scroll to position [423, 0]
click at [1423, 519] on span "QRT Please update form to include a section for 'Size of Pet Door'. Use a text …" at bounding box center [1432, 489] width 207 height 81
